Goal: Task Accomplishment & Management: Complete application form

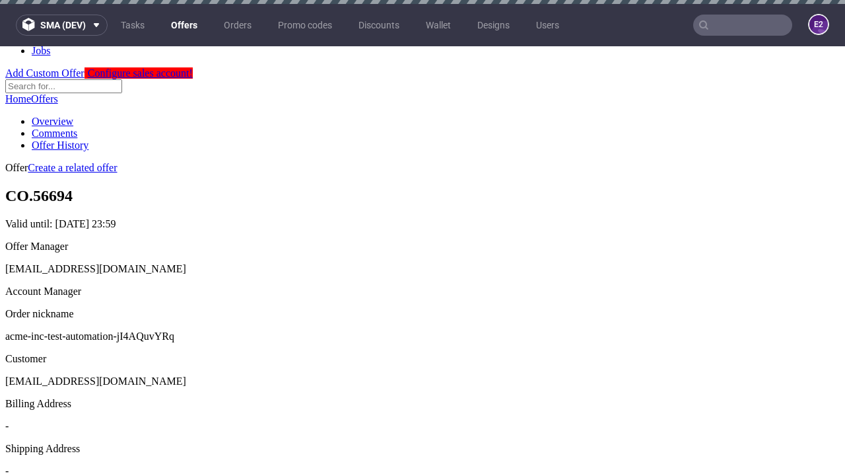
scroll to position [4, 0]
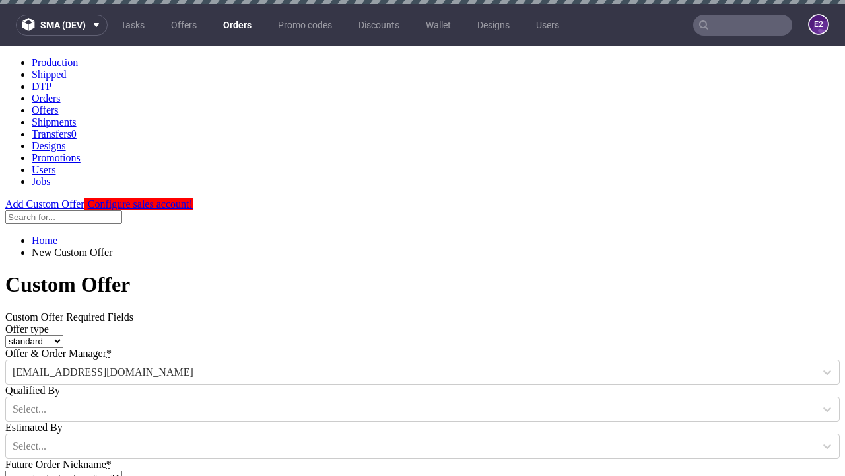
type input "acme-inc-test-automation-jI4AQuvYRq"
type input "[DATE]"
type input "[EMAIL_ADDRESS][DOMAIN_NAME]"
select select "gb"
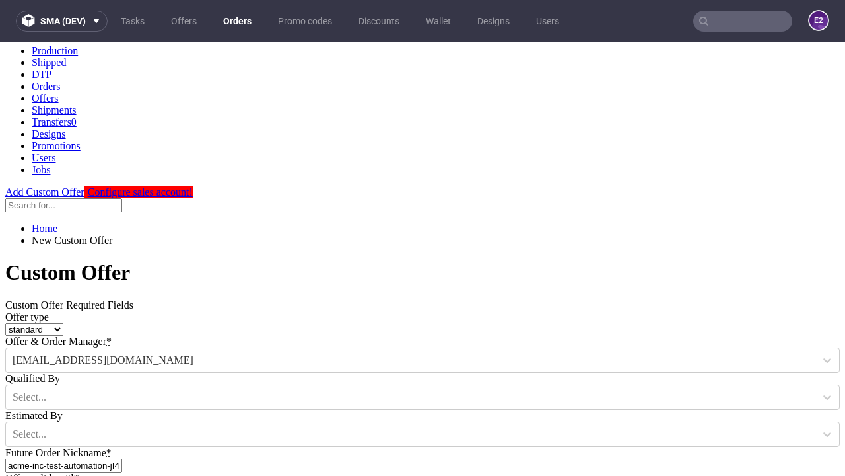
type input "[EMAIL_ADDRESS][DOMAIN_NAME]"
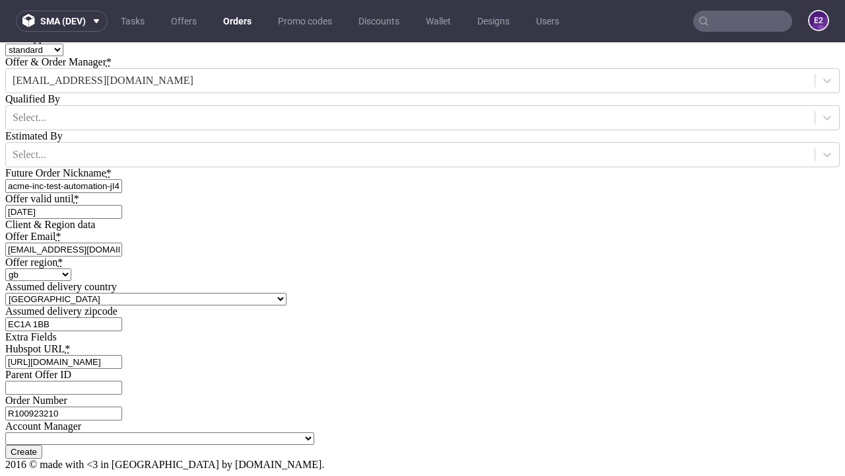
type input "[URL][DOMAIN_NAME]"
click at [42, 445] on input "Create" at bounding box center [23, 452] width 37 height 14
type input "Please wait..."
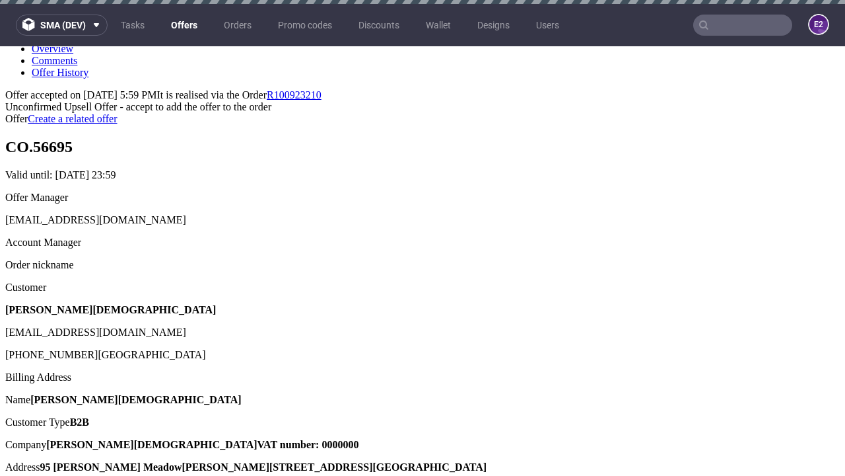
scroll to position [4, 0]
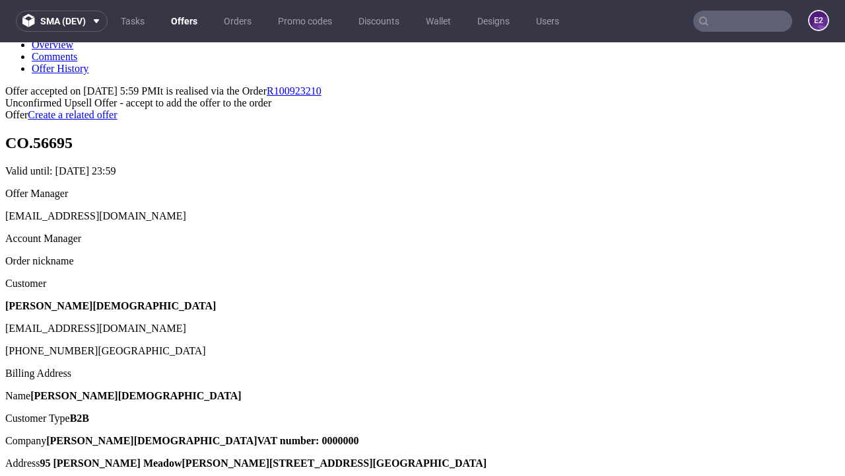
type input "In progress..."
